Goal: Information Seeking & Learning: Understand process/instructions

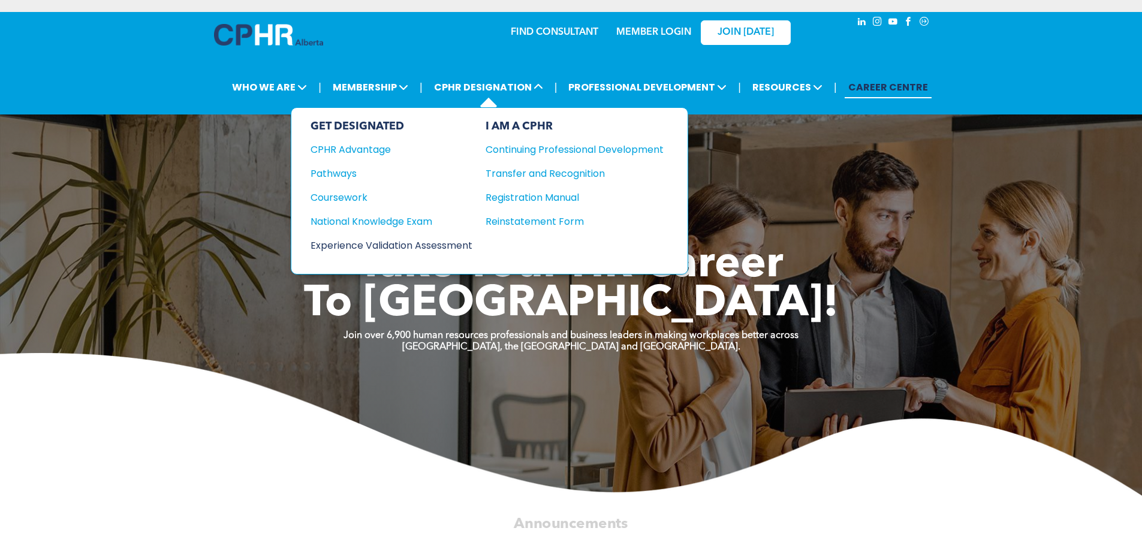
click at [388, 243] on div "Experience Validation Assessment" at bounding box center [383, 245] width 146 height 15
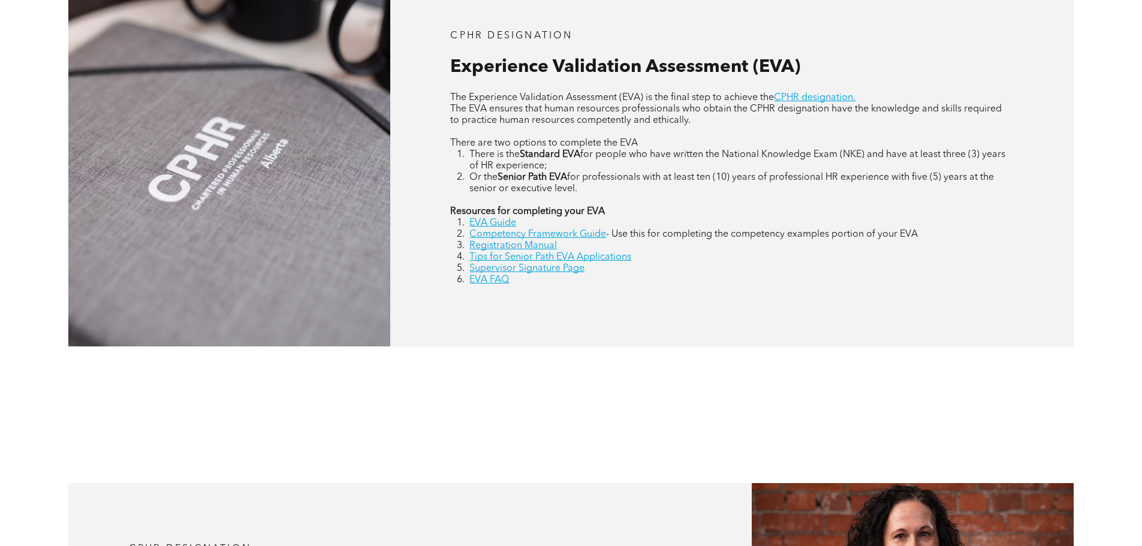
scroll to position [539, 0]
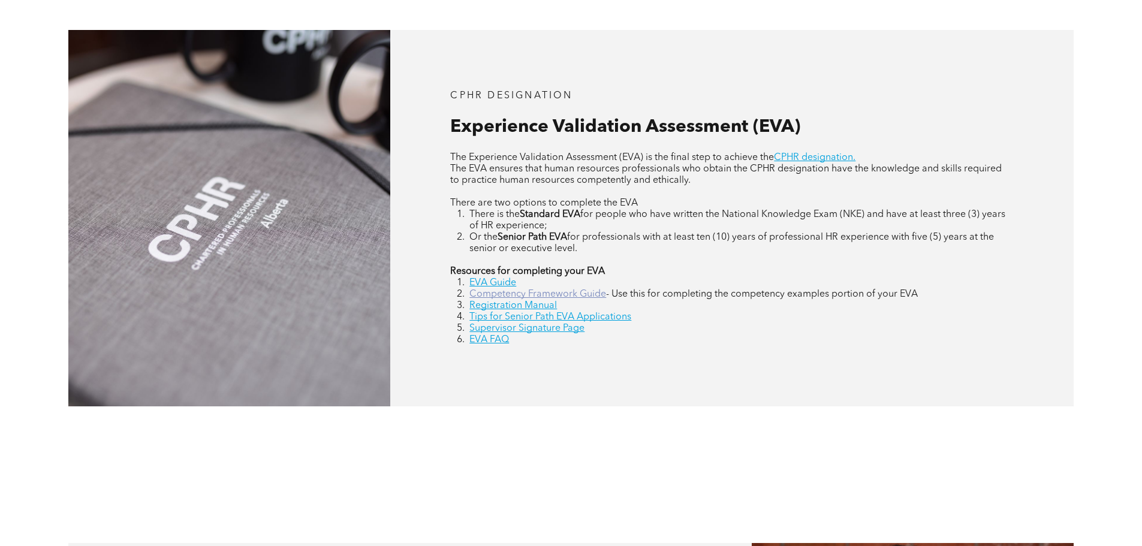
click at [500, 297] on link "Competency Framework Guide" at bounding box center [537, 294] width 137 height 10
click at [502, 304] on link "Registration Manual" at bounding box center [512, 306] width 87 height 10
click at [485, 289] on ol "EVA Guide Competency Framework Guide - Use this for completing the competency e…" at bounding box center [731, 311] width 563 height 68
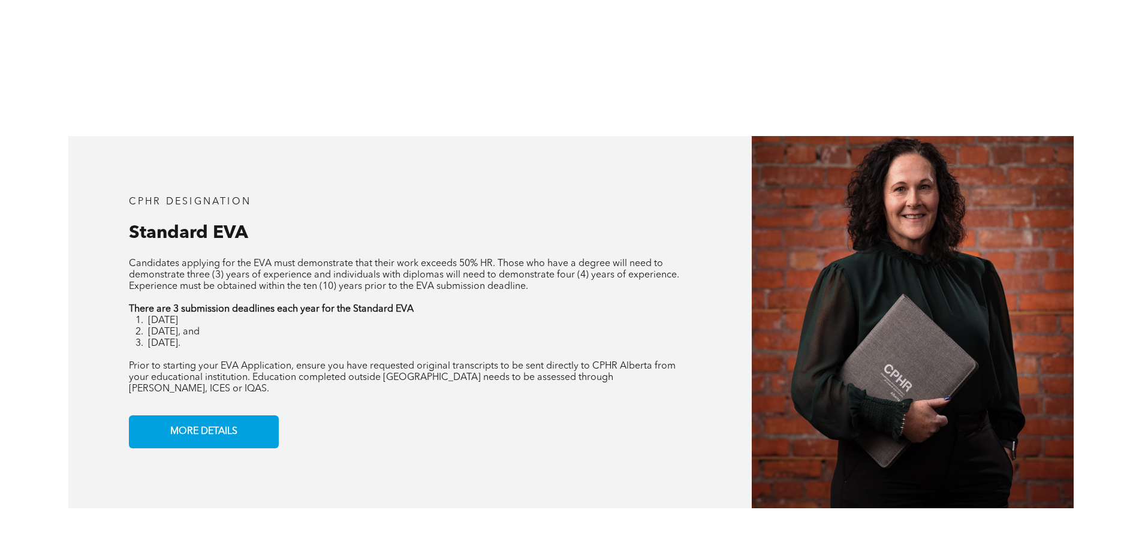
scroll to position [959, 0]
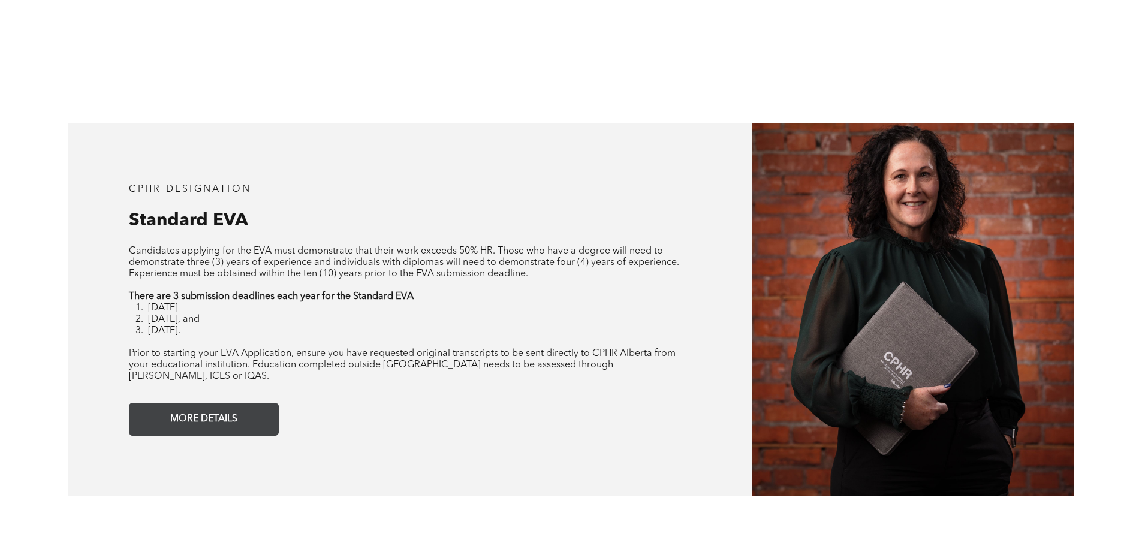
click at [224, 416] on span "MORE DETAILS" at bounding box center [204, 418] width 76 height 23
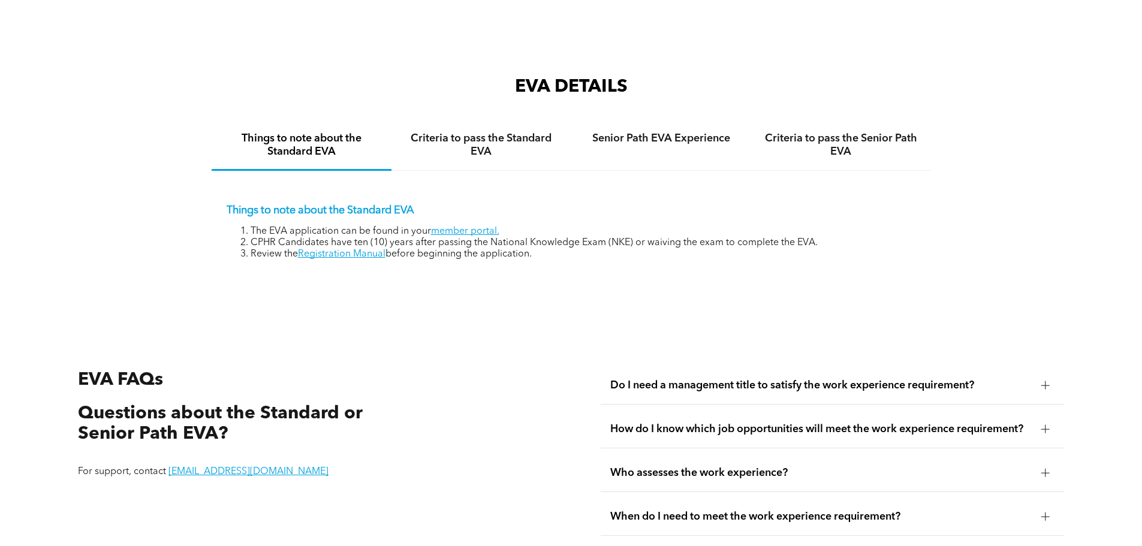
scroll to position [2009, 0]
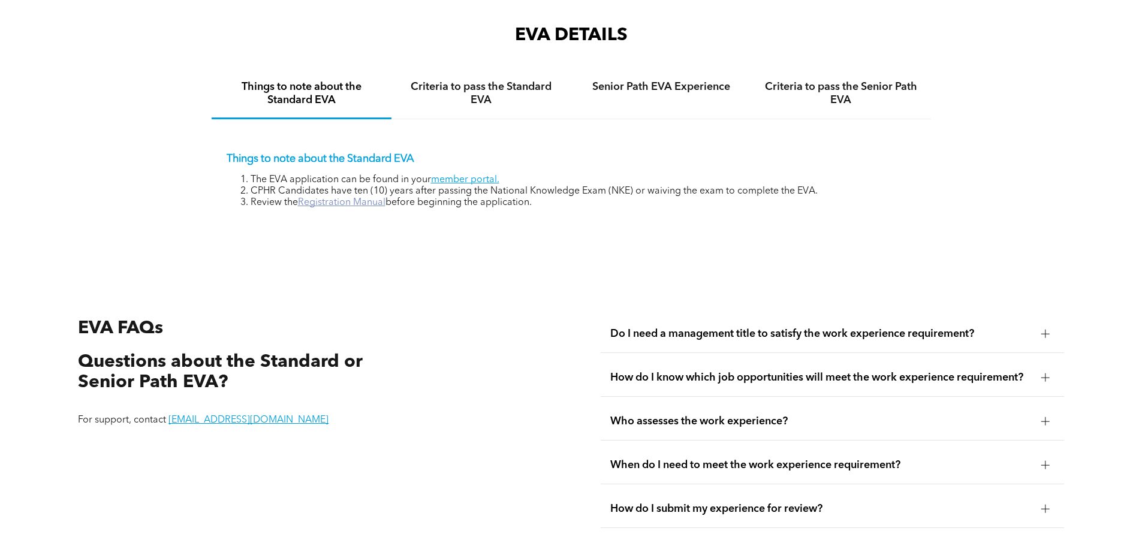
click at [354, 198] on link "Registration Manual" at bounding box center [341, 203] width 87 height 10
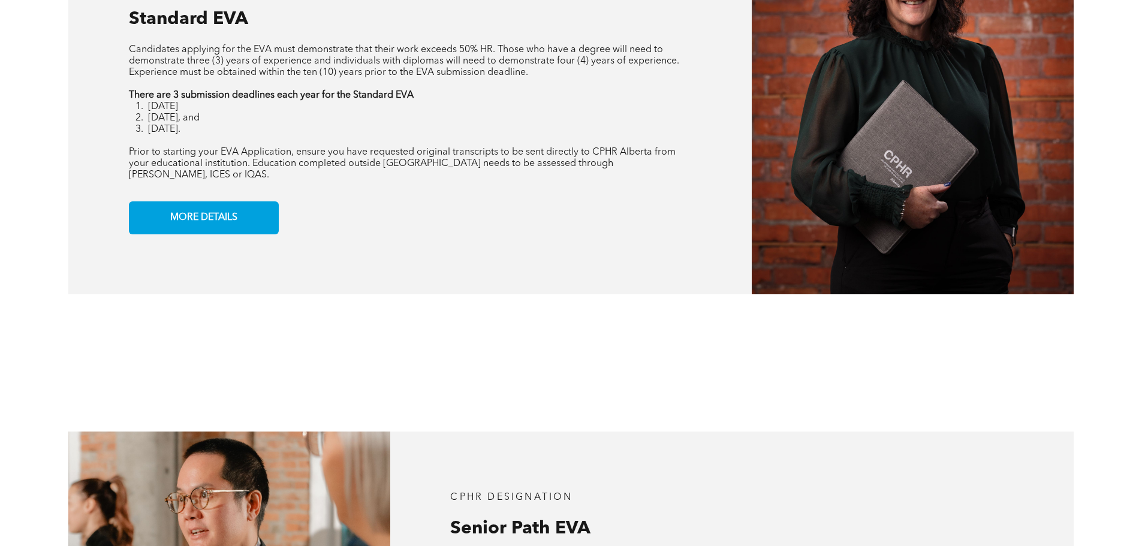
scroll to position [1020, 0]
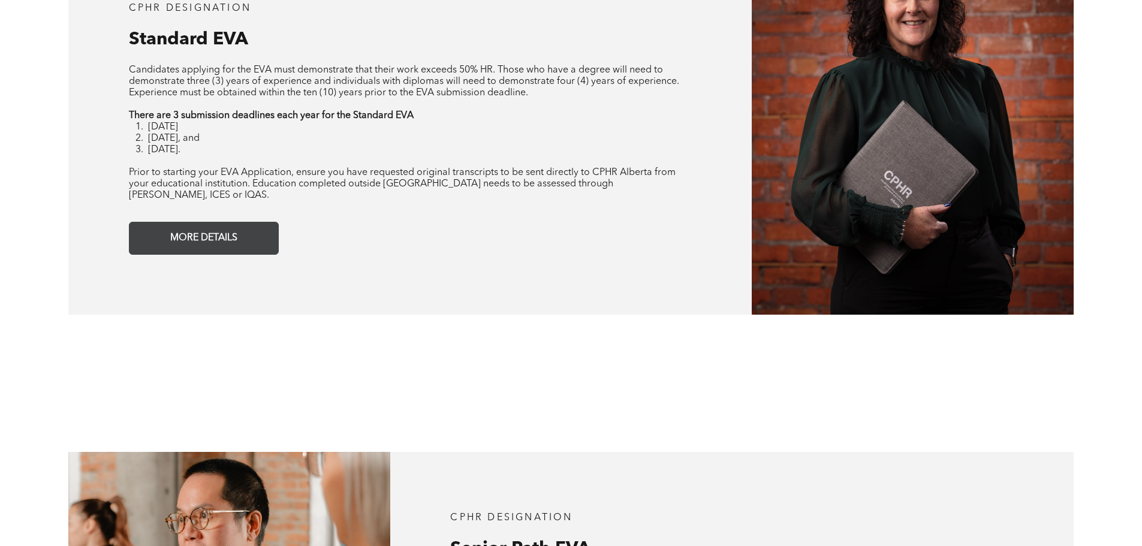
click at [229, 227] on span "MORE DETAILS" at bounding box center [204, 238] width 76 height 23
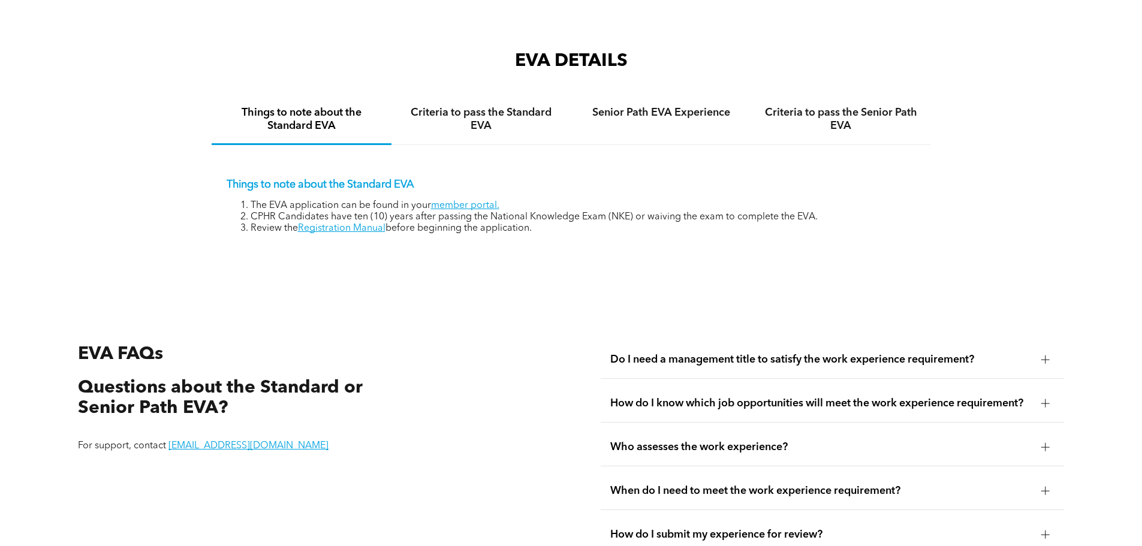
scroll to position [2009, 0]
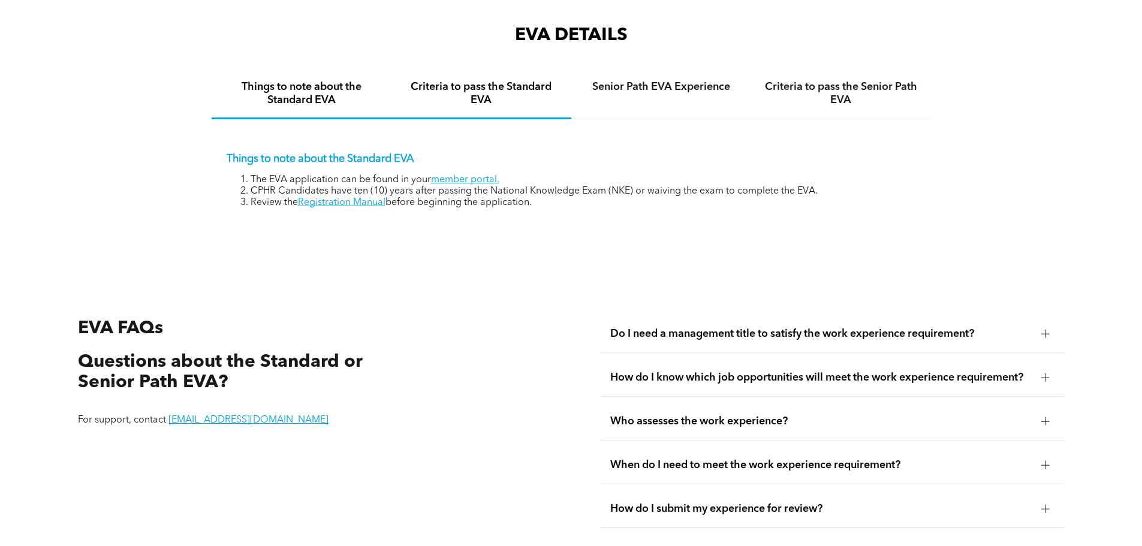
click at [499, 87] on h4 "Criteria to pass the Standard EVA" at bounding box center [481, 93] width 158 height 26
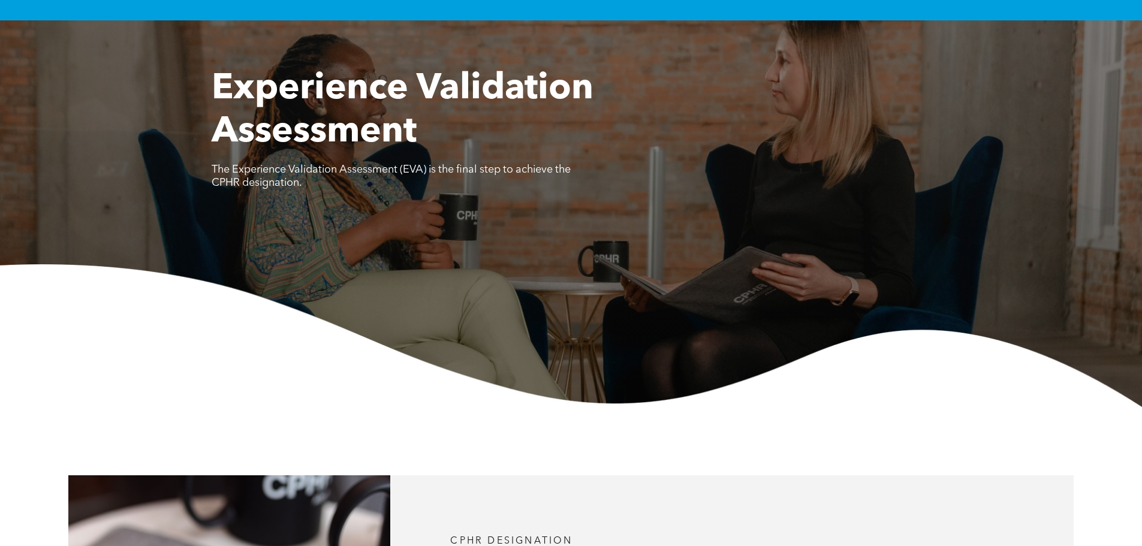
scroll to position [0, 0]
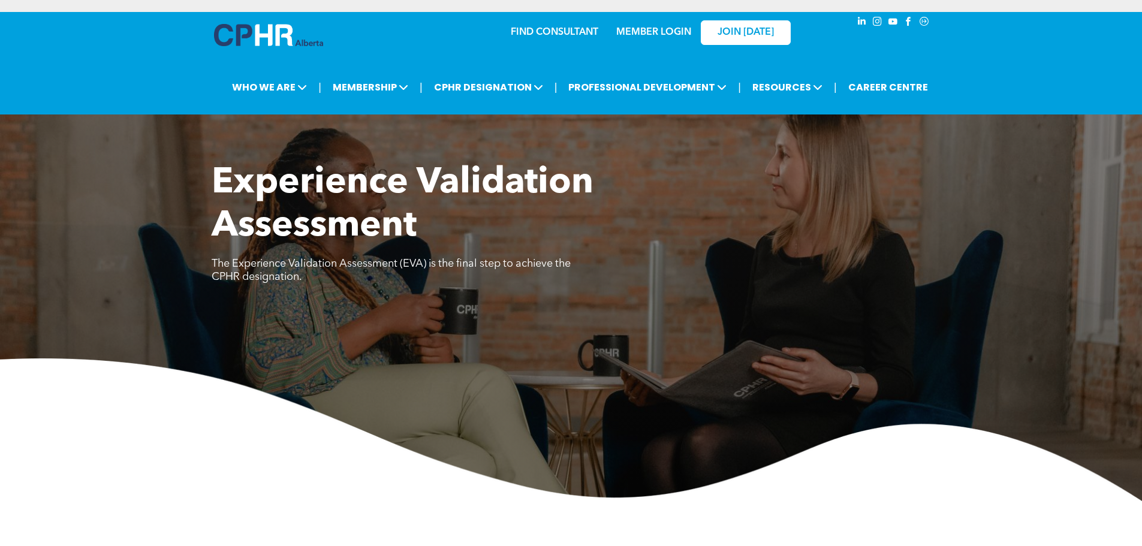
click at [686, 31] on div "JOIN [DATE]" at bounding box center [738, 32] width 110 height 38
click at [660, 31] on link "MEMBER LOGIN" at bounding box center [653, 33] width 75 height 10
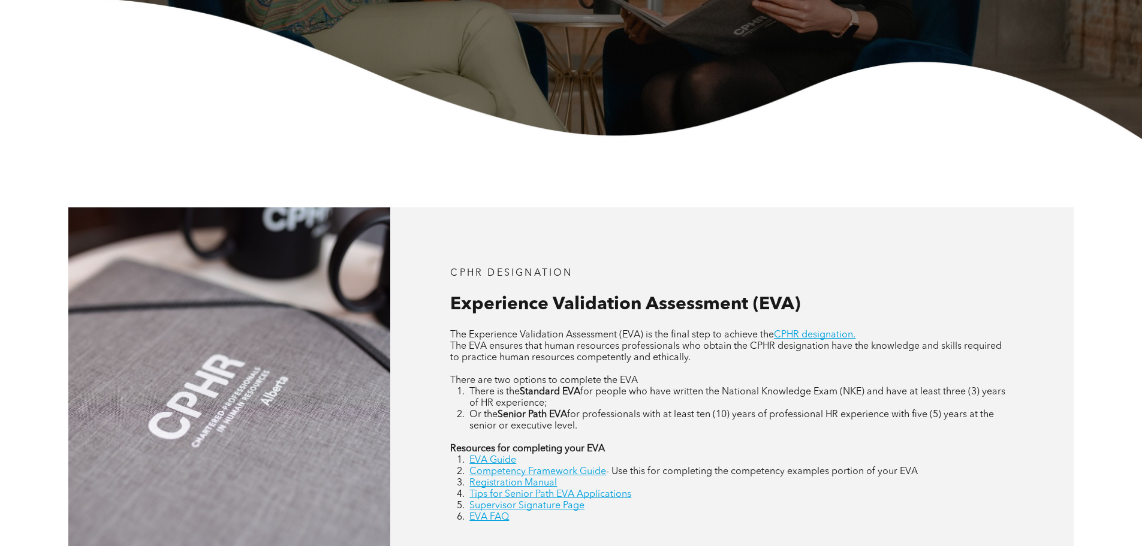
scroll to position [180, 0]
